Goal: Information Seeking & Learning: Learn about a topic

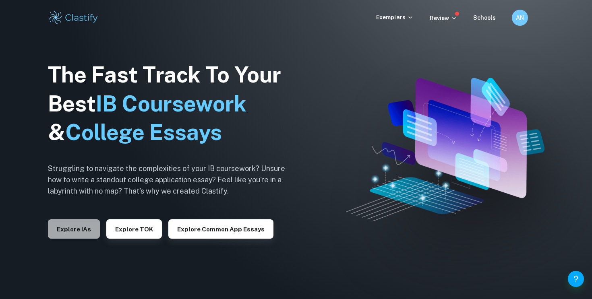
click at [78, 226] on button "Explore IAs" at bounding box center [74, 229] width 52 height 19
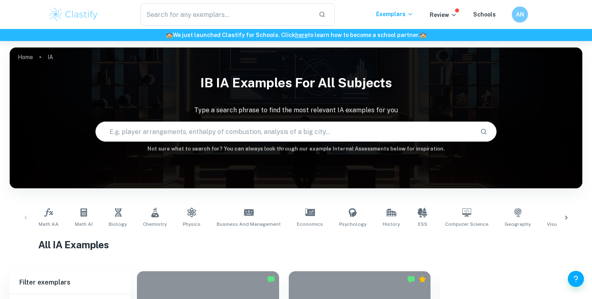
click at [203, 134] on input "text" at bounding box center [284, 131] width 377 height 23
click at [55, 219] on link "Math AA" at bounding box center [48, 218] width 27 height 27
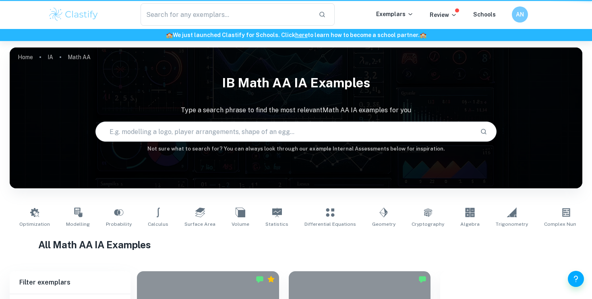
type input "Math AA"
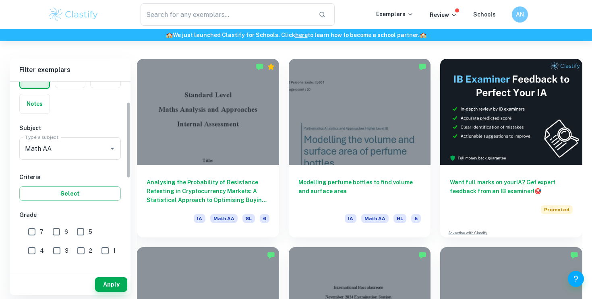
scroll to position [46, 0]
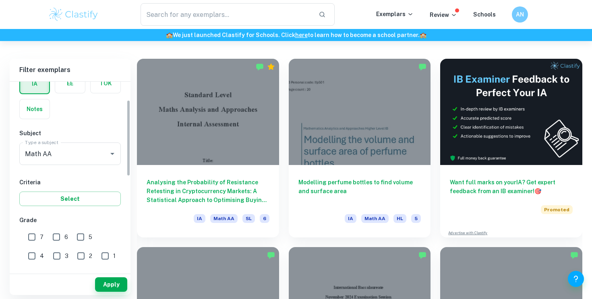
click at [94, 166] on div "Type a subject Math AA Type a subject" at bounding box center [70, 156] width 102 height 26
click at [94, 156] on input "Math AA" at bounding box center [59, 153] width 72 height 15
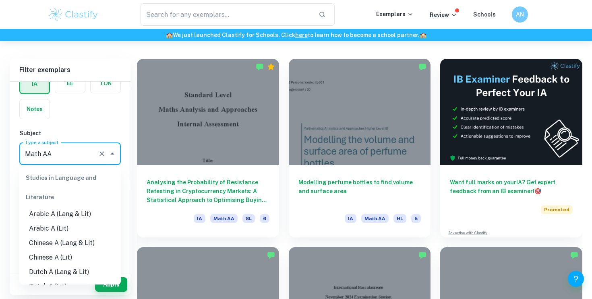
scroll to position [1015, 0]
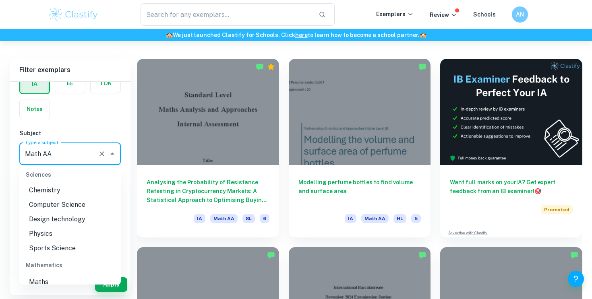
click at [103, 114] on div "IA EE TOK Notes" at bounding box center [68, 93] width 106 height 51
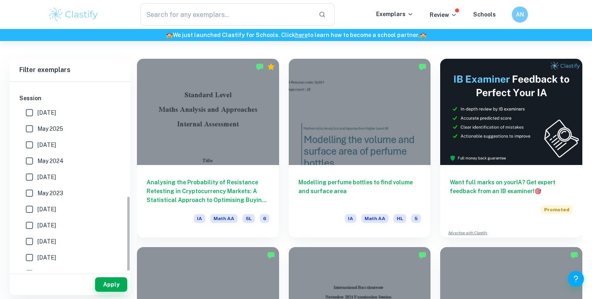
scroll to position [156, 0]
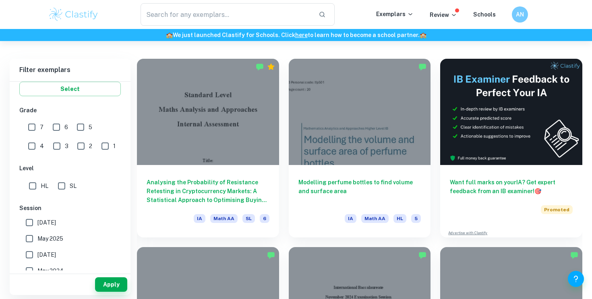
click at [33, 187] on input "HL" at bounding box center [33, 186] width 16 height 16
checkbox input "true"
click at [59, 127] on input "6" at bounding box center [56, 127] width 16 height 16
checkbox input "true"
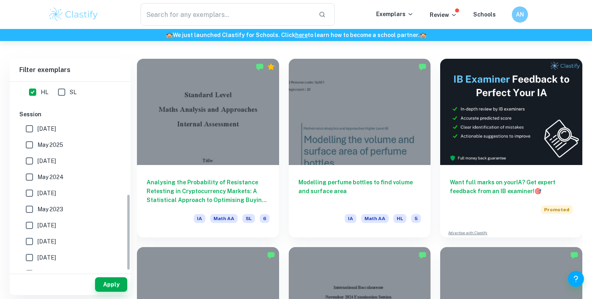
scroll to position [148, 0]
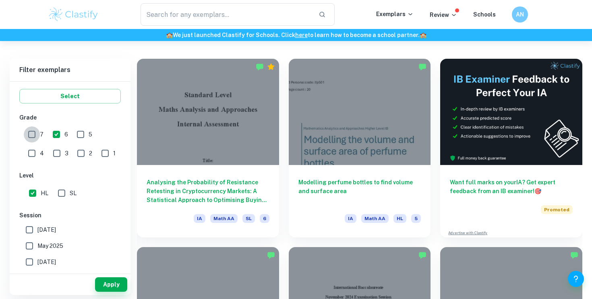
click at [30, 130] on input "7" at bounding box center [32, 135] width 16 height 16
checkbox input "true"
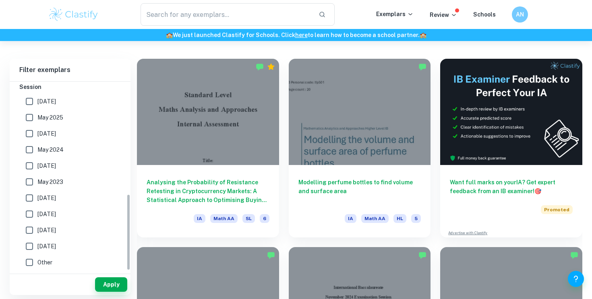
scroll to position [277, 0]
click at [28, 101] on input "[DATE]" at bounding box center [29, 101] width 16 height 16
checkbox input "true"
click at [28, 127] on input "[DATE]" at bounding box center [29, 134] width 16 height 16
checkbox input "true"
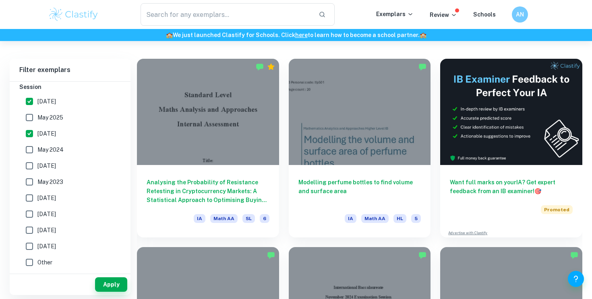
click at [29, 118] on input "May 2025" at bounding box center [29, 118] width 16 height 16
checkbox input "true"
click at [33, 147] on input "May 2024" at bounding box center [29, 150] width 16 height 16
checkbox input "true"
click at [107, 293] on div "Apply" at bounding box center [70, 284] width 121 height 21
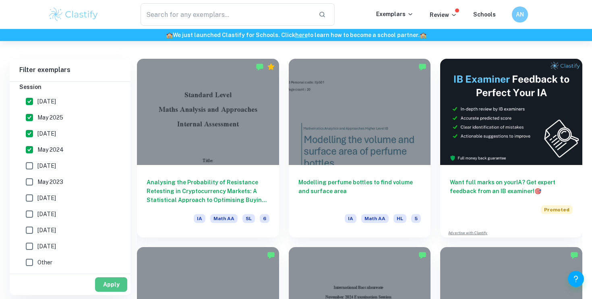
click at [108, 288] on button "Apply" at bounding box center [111, 285] width 32 height 15
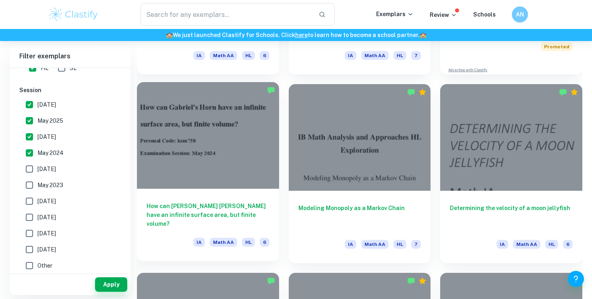
scroll to position [416, 0]
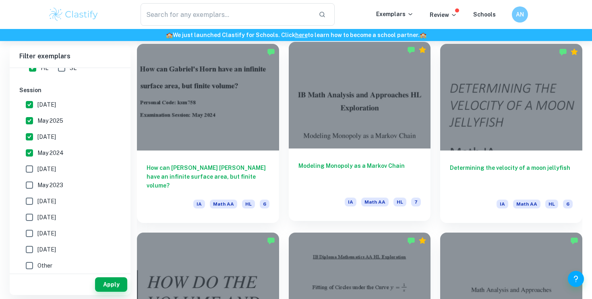
click at [359, 162] on h6 "Modeling Monopoly as a Markov Chain" at bounding box center [360, 175] width 123 height 27
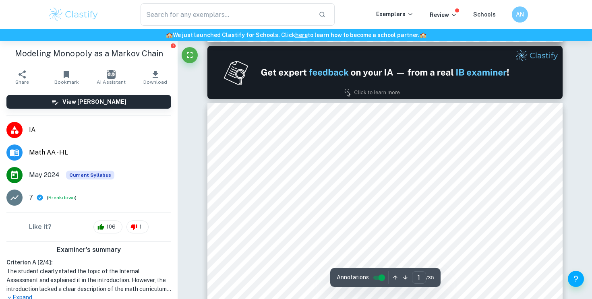
type input "2"
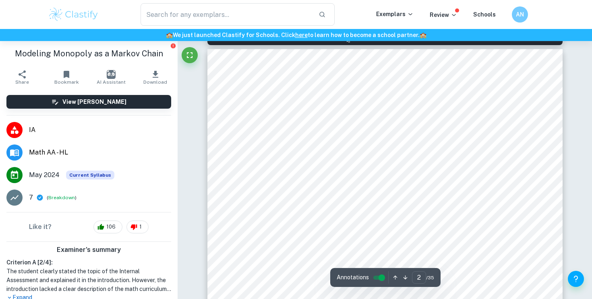
scroll to position [493, 0]
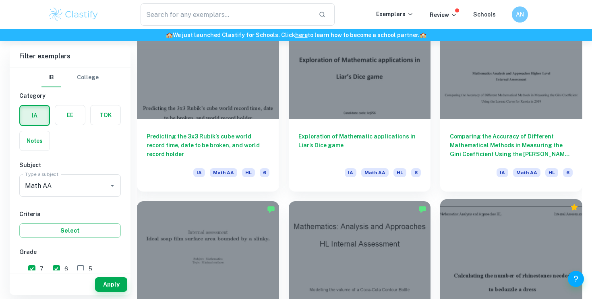
scroll to position [980, 0]
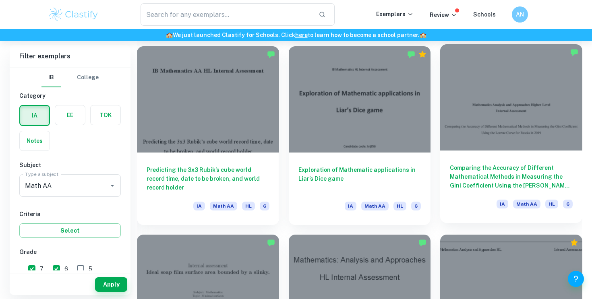
click at [528, 165] on h6 "Comparing the Accuracy of Different Mathematical Methods in Measuring the Gini …" at bounding box center [511, 177] width 123 height 27
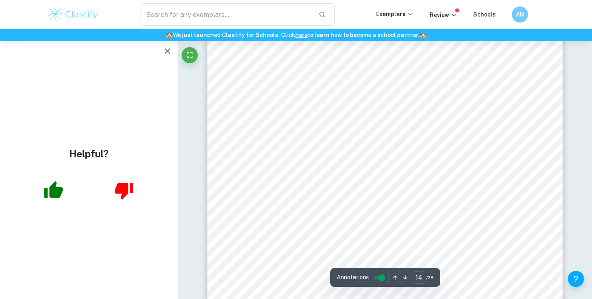
scroll to position [6080, 0]
click at [170, 52] on icon "button" at bounding box center [168, 51] width 10 height 10
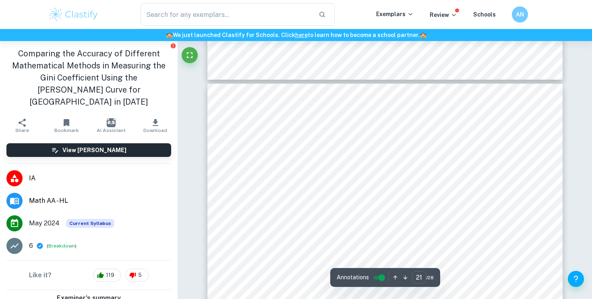
type input "22"
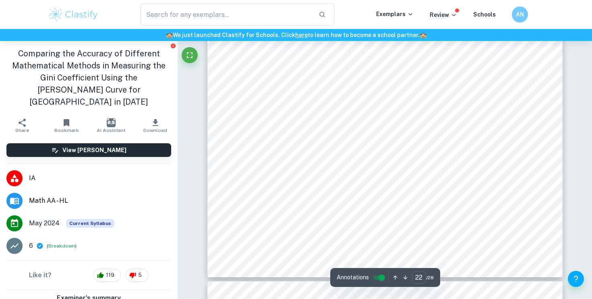
scroll to position [10027, 0]
